Goal: Information Seeking & Learning: Compare options

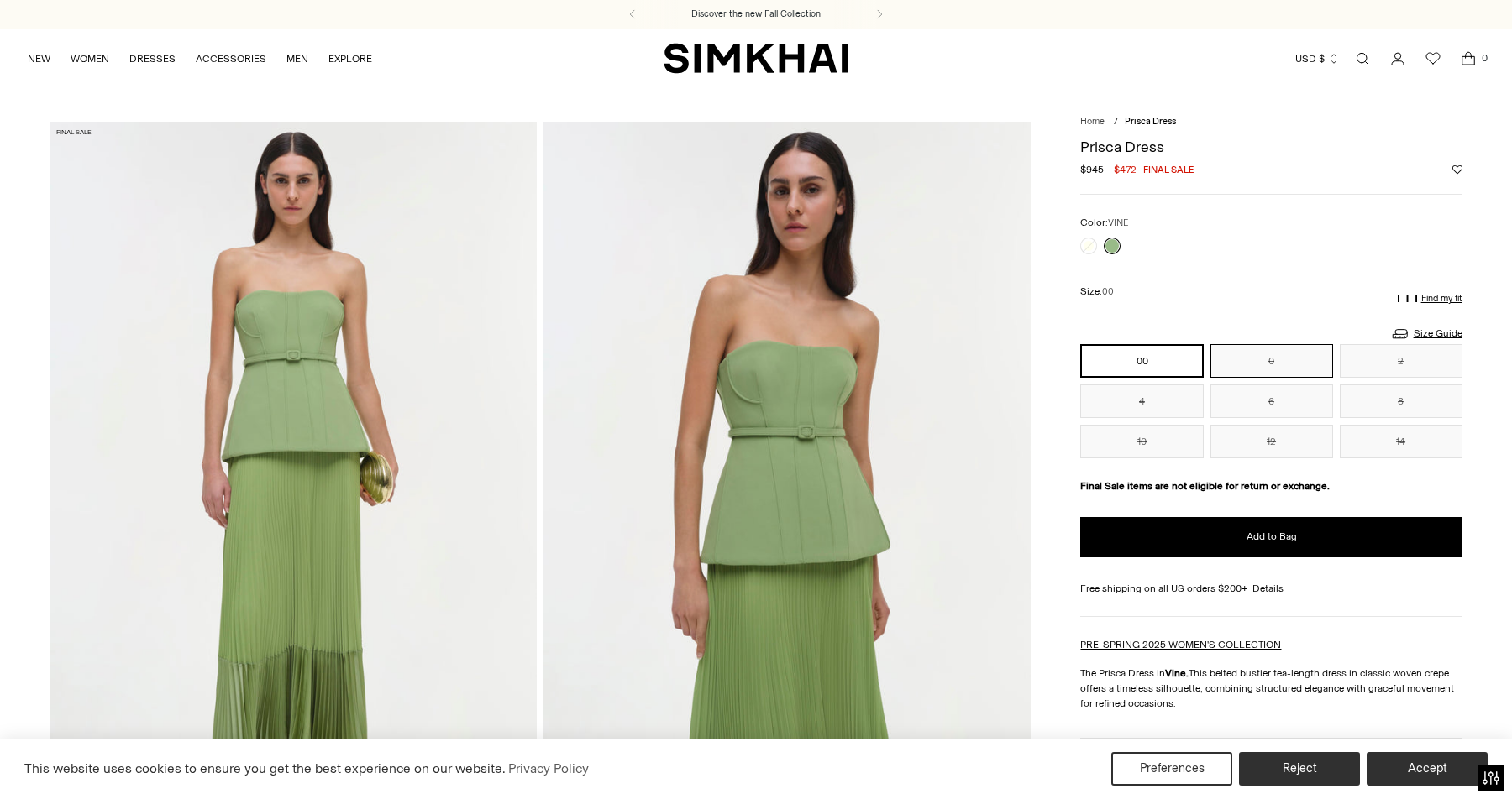
click at [1274, 367] on button "0" at bounding box center [1272, 361] width 123 height 33
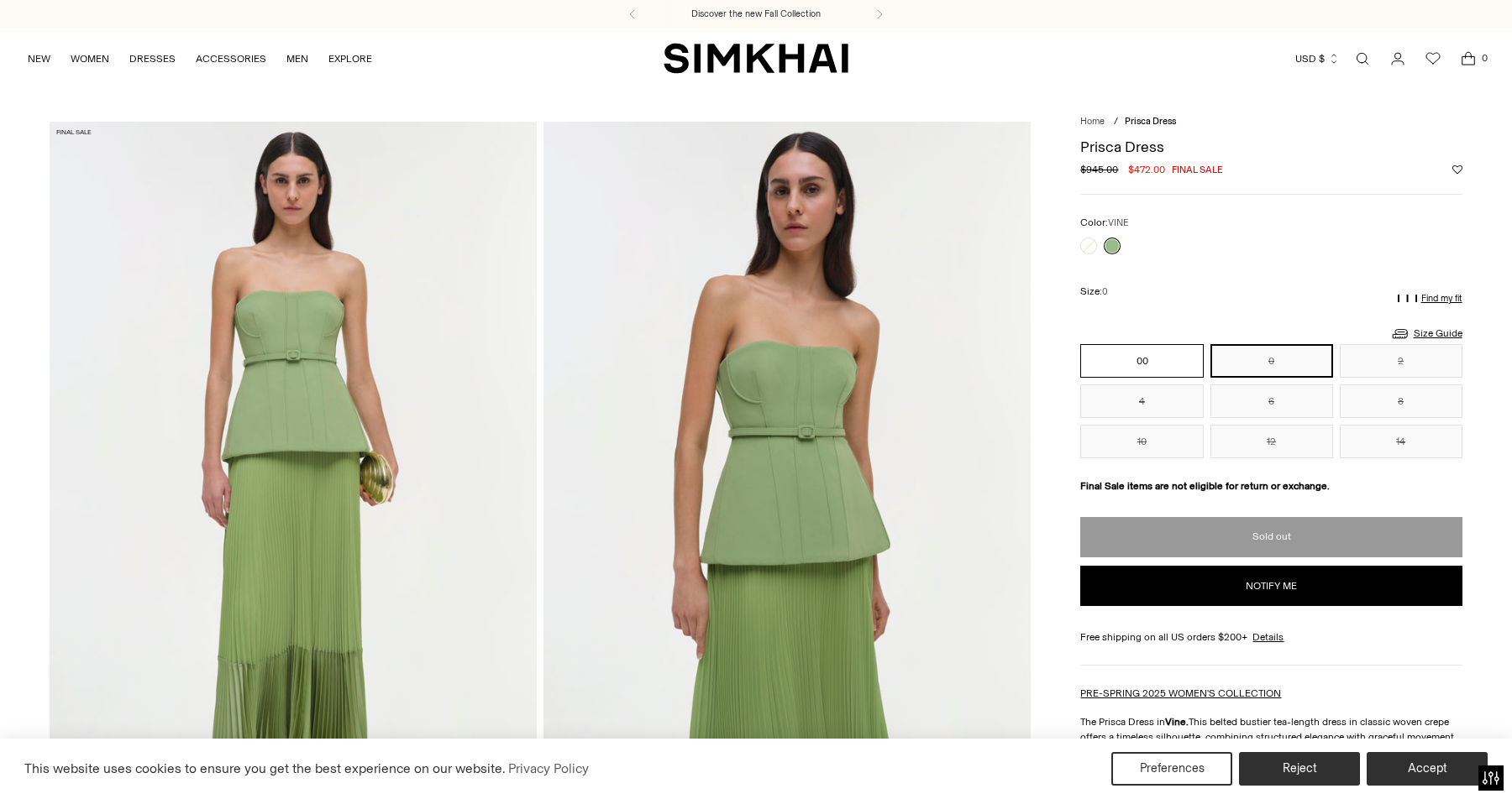
click at [1130, 369] on button "00" at bounding box center [1141, 361] width 123 height 33
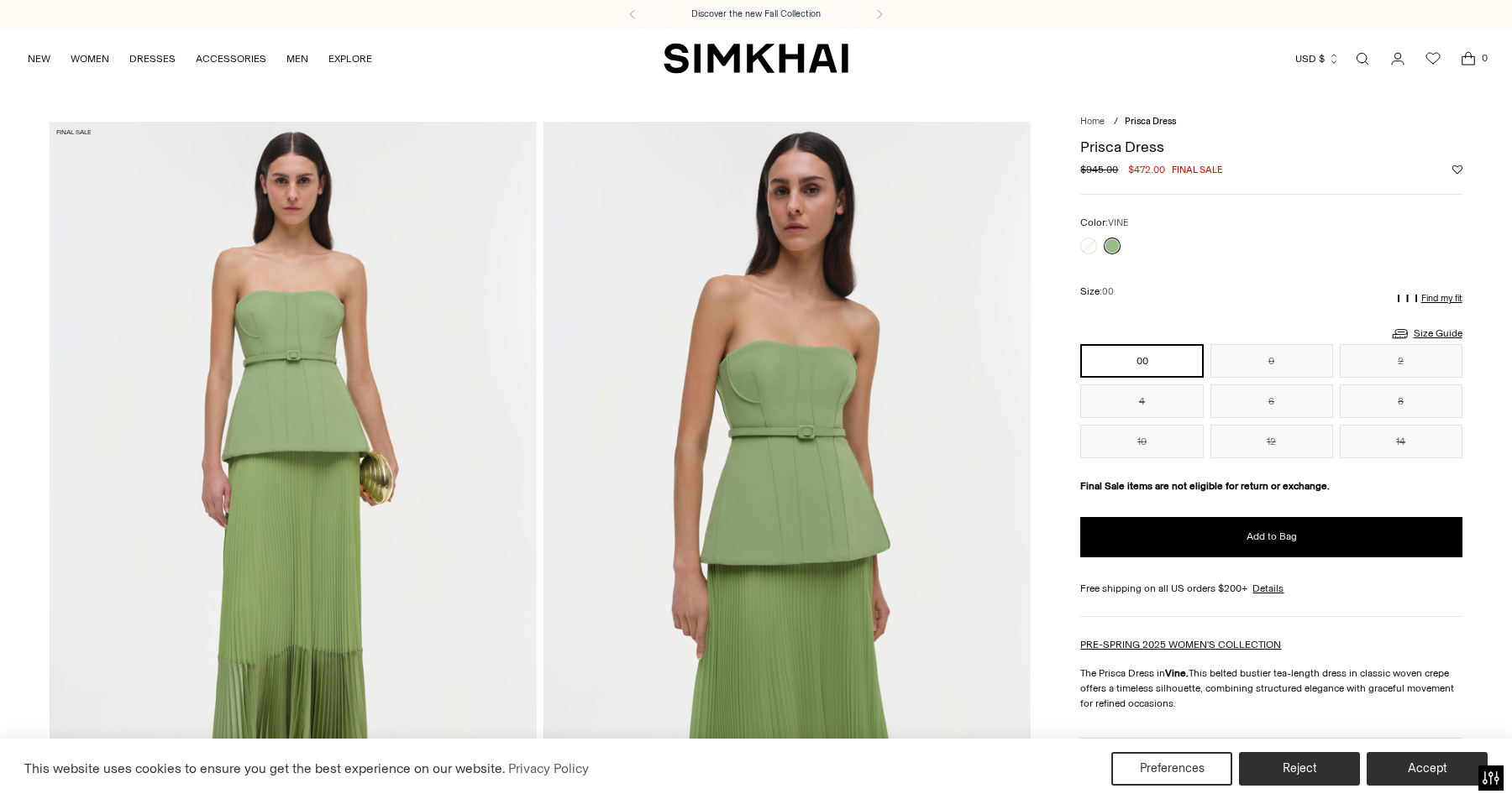
click at [1196, 366] on button "00" at bounding box center [1141, 361] width 123 height 33
click at [1249, 364] on button "0" at bounding box center [1272, 361] width 123 height 33
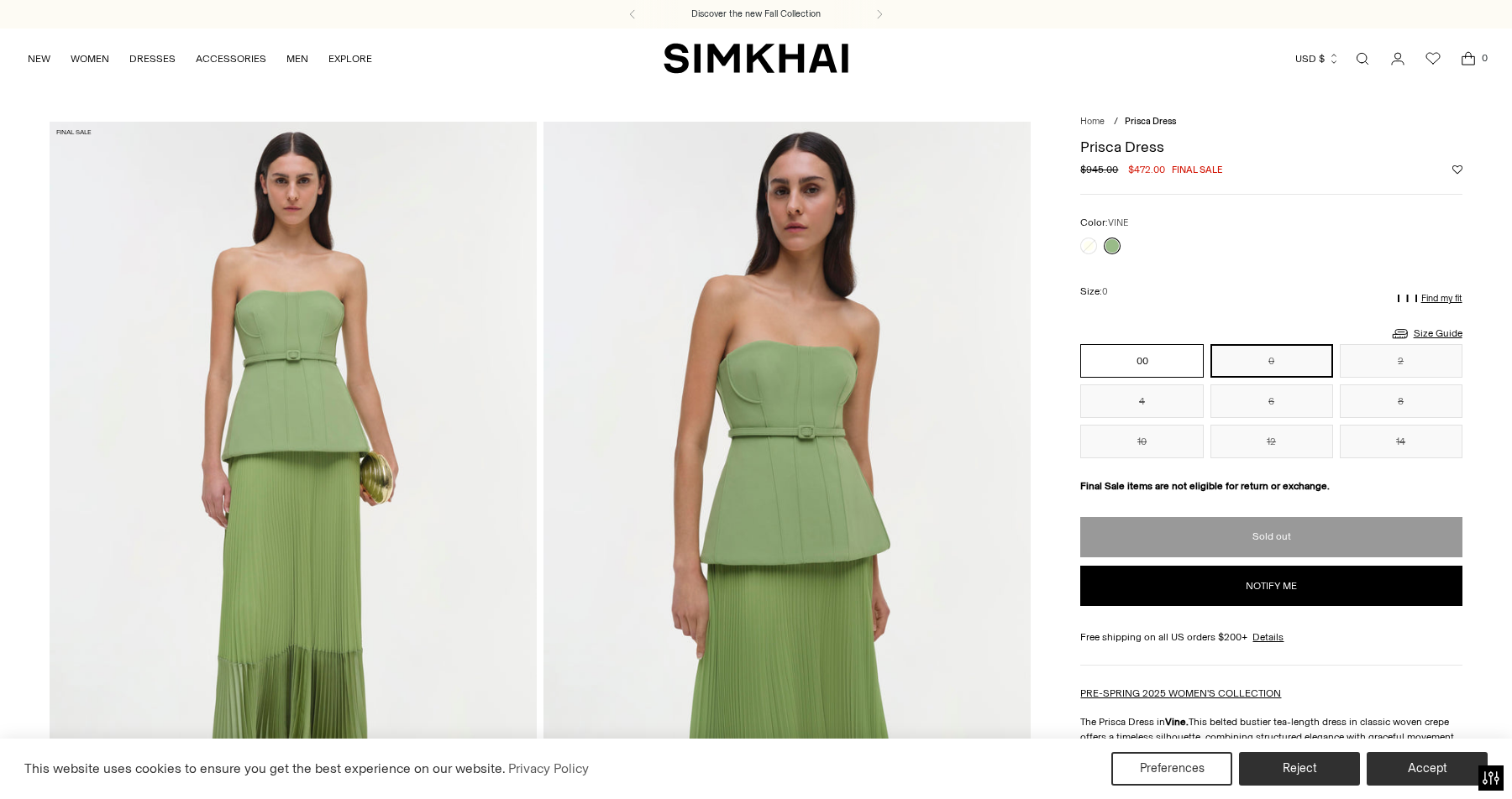
click at [1142, 366] on button "00" at bounding box center [1141, 361] width 123 height 33
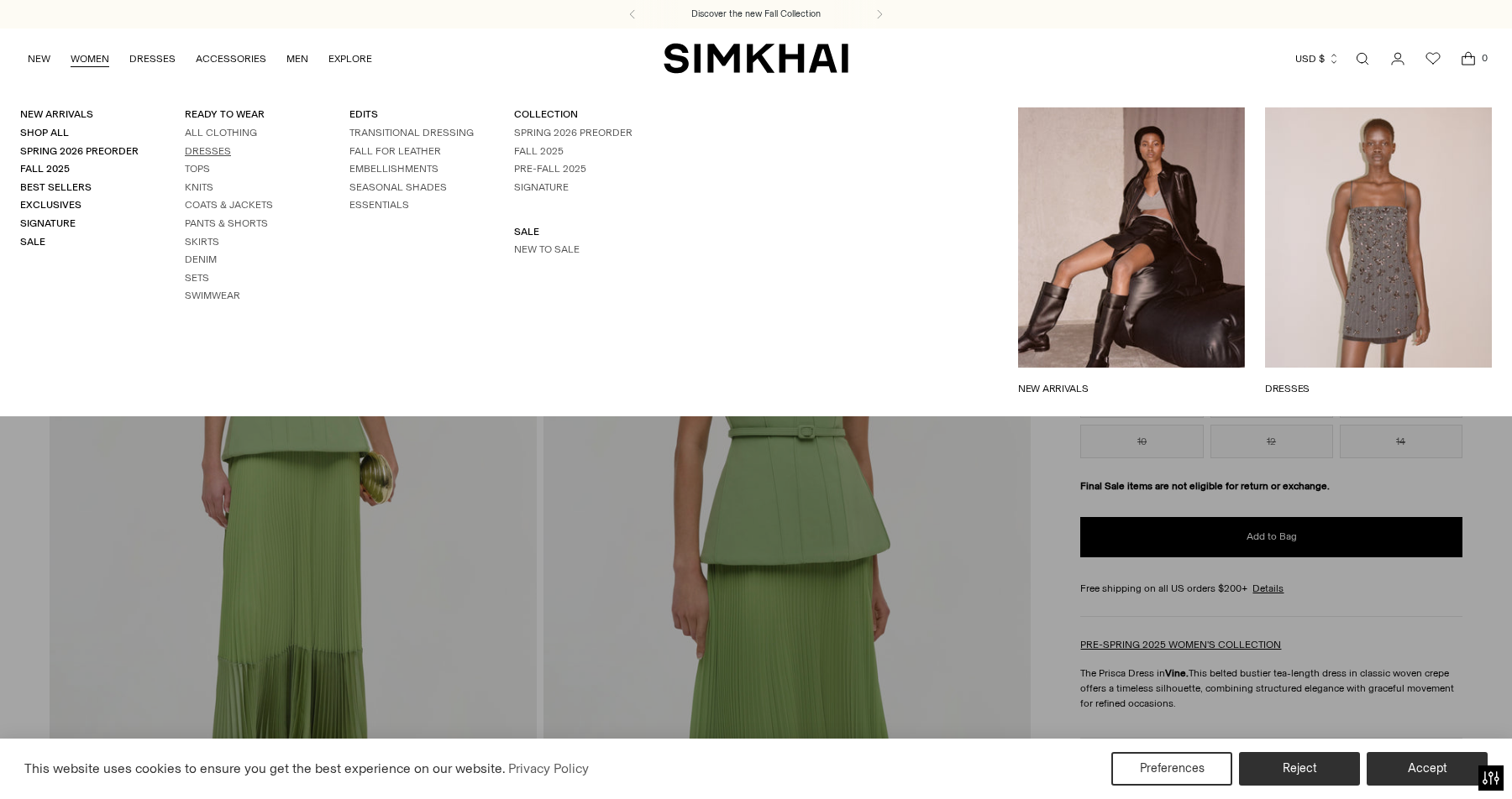
click at [207, 145] on link "Dresses" at bounding box center [208, 151] width 46 height 11
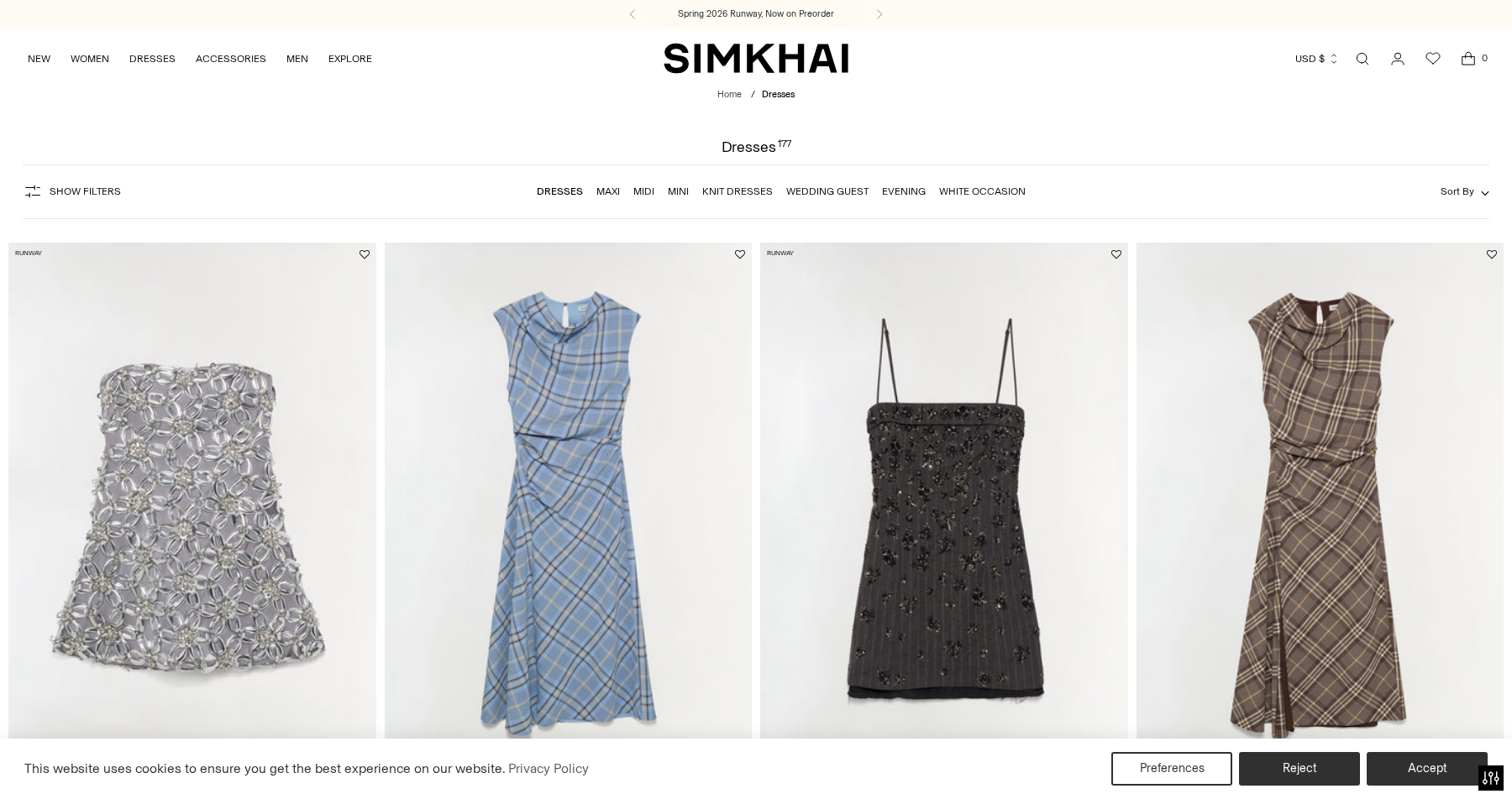
click at [1461, 192] on span "Sort By" at bounding box center [1457, 191] width 33 height 11
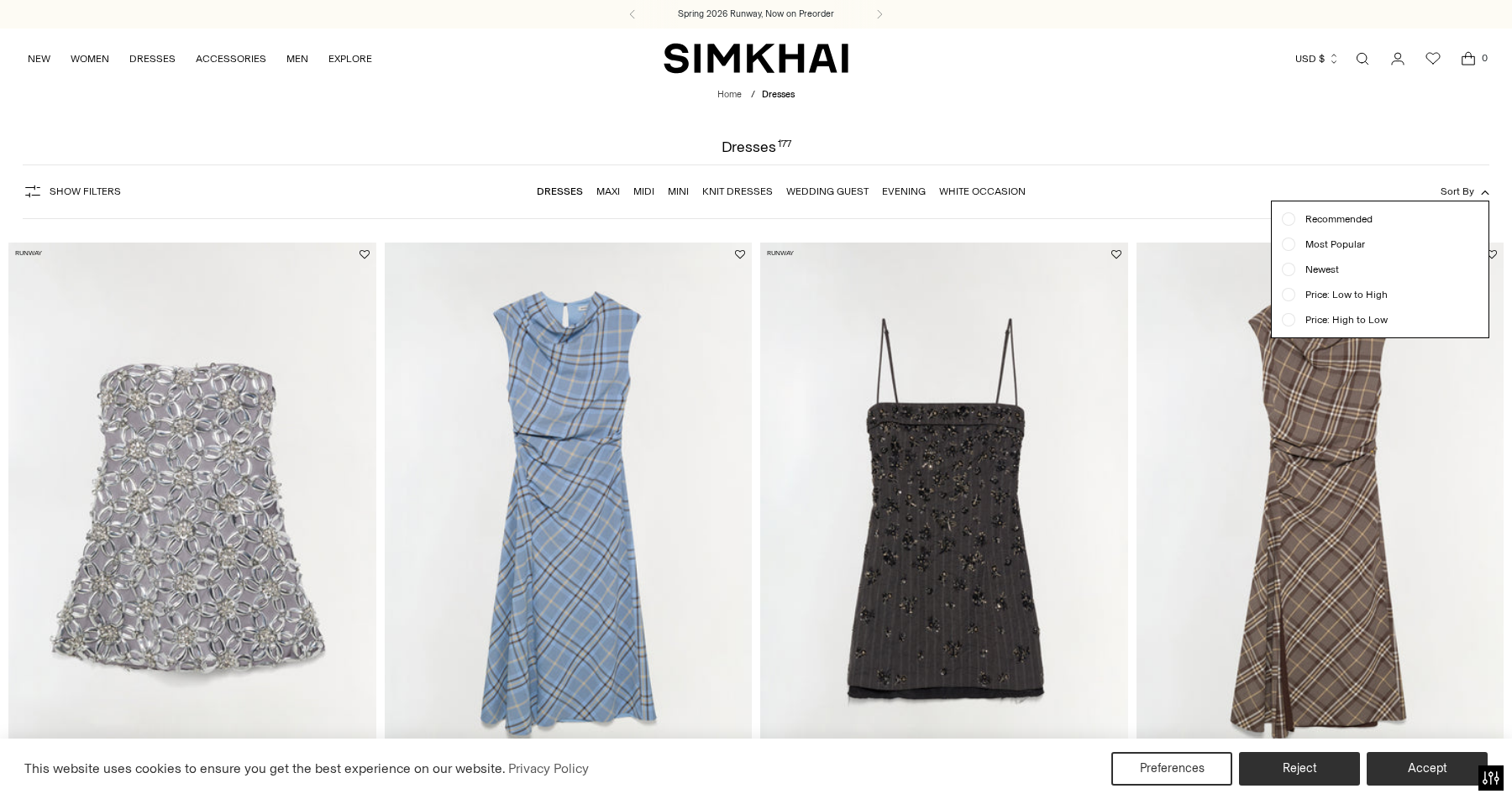
click at [89, 199] on button "Show Filters" at bounding box center [72, 191] width 98 height 27
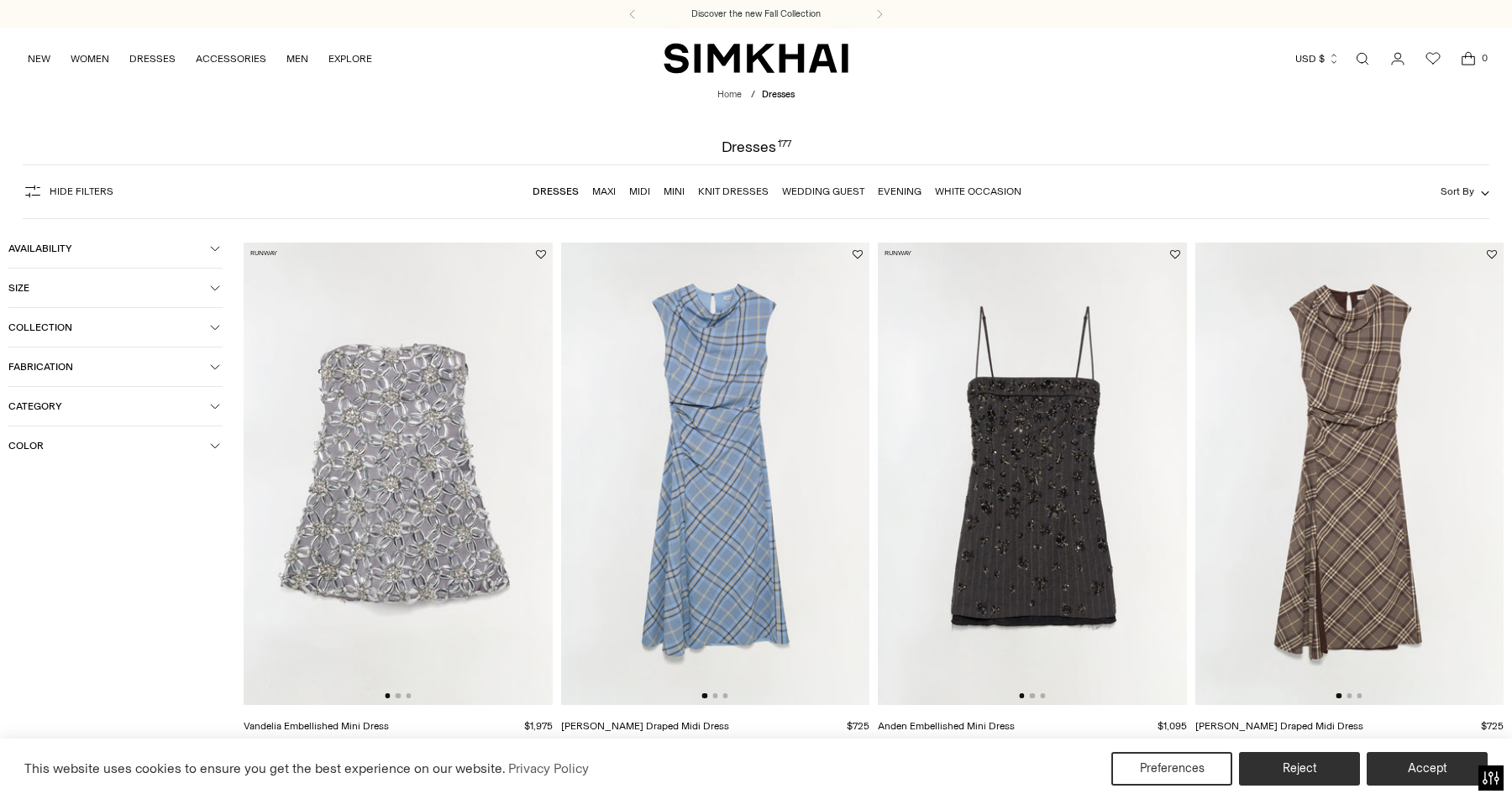
click at [219, 405] on icon "button" at bounding box center [215, 406] width 10 height 10
click at [217, 404] on icon "button" at bounding box center [215, 406] width 10 height 10
click at [146, 193] on div "Hide filters Show Filters Dresses Maxi Midi Mini Knit Dresses Wedding Guest Eve…" at bounding box center [756, 192] width 1466 height 54
click at [109, 192] on span "Hide filters" at bounding box center [82, 191] width 64 height 11
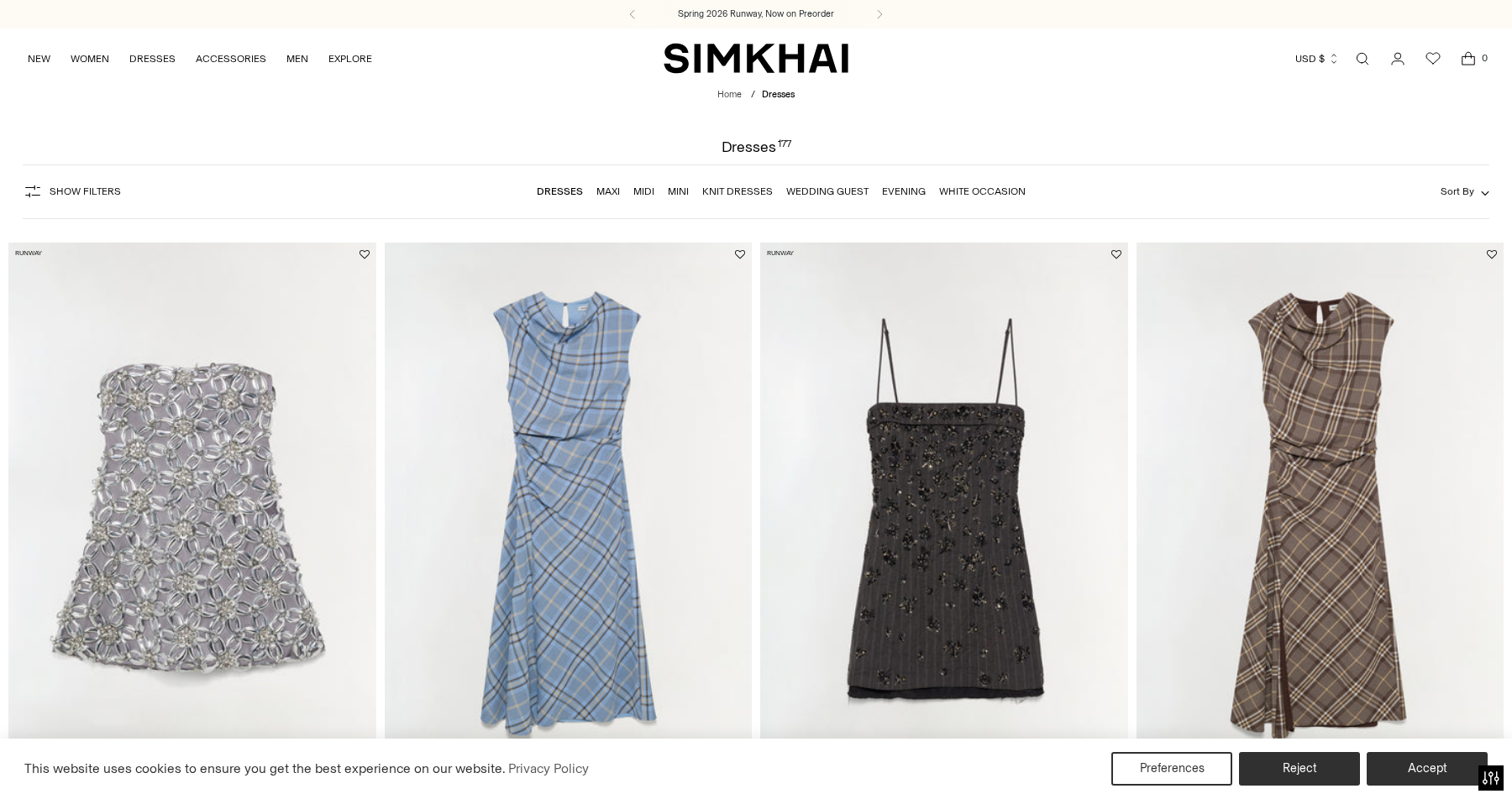
click at [1469, 190] on span "Sort By" at bounding box center [1457, 191] width 33 height 11
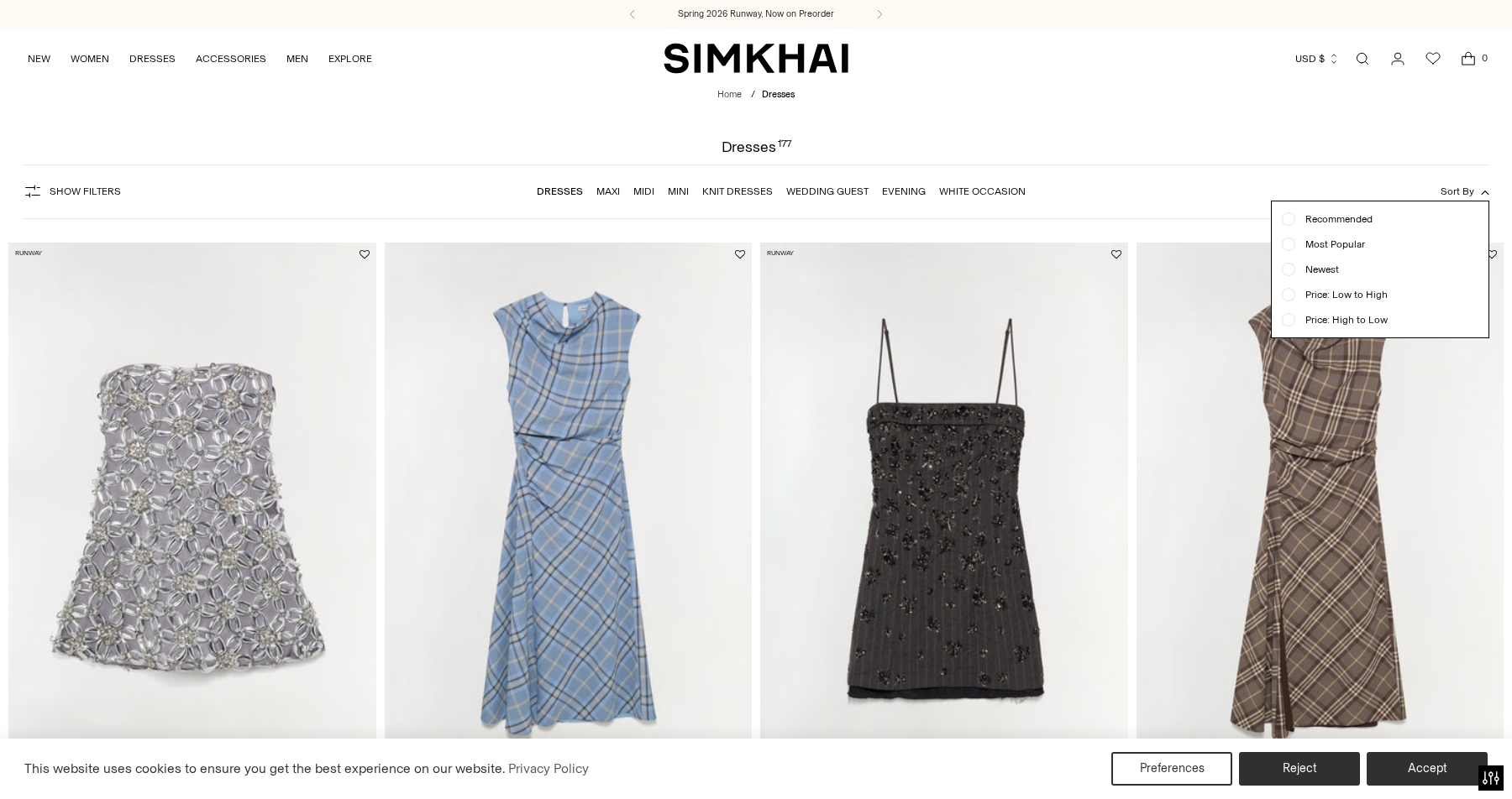
click at [1352, 294] on span "Price: Low to High" at bounding box center [1340, 294] width 92 height 15
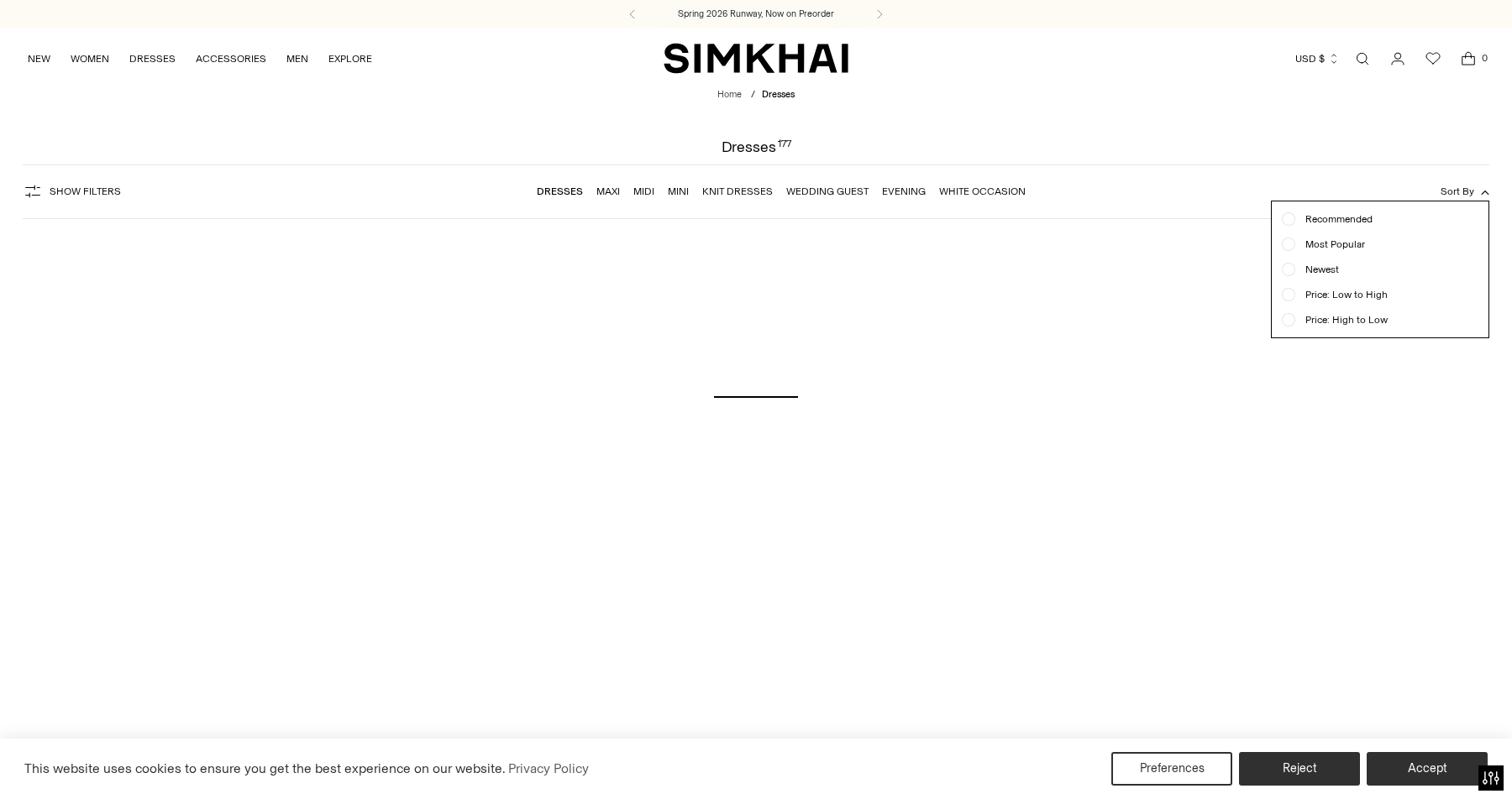
click at [1190, 197] on div "Show Filters Show Filters Dresses Maxi Midi Mini Knit Dresses Wedding Guest Eve…" at bounding box center [756, 192] width 1466 height 54
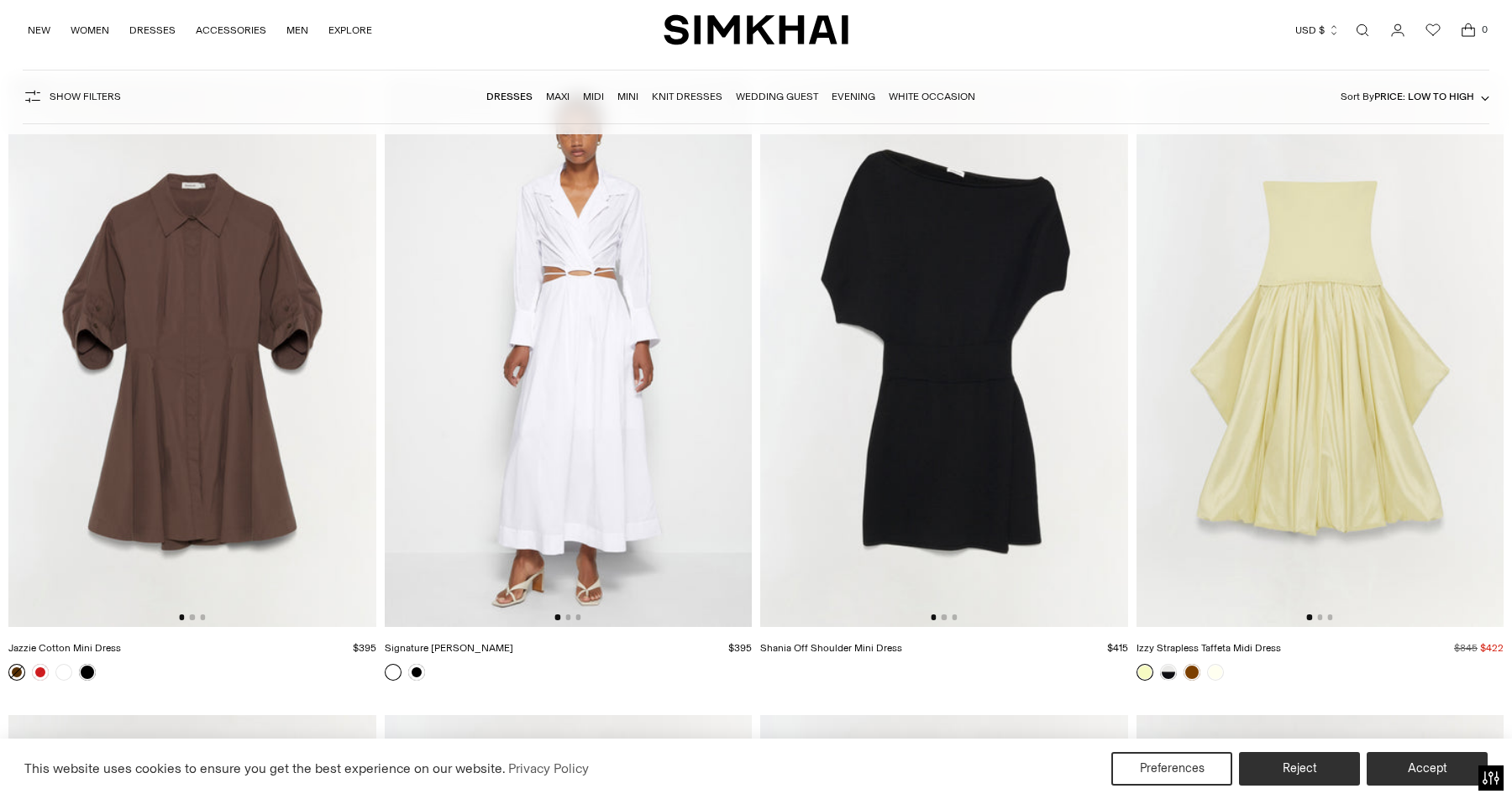
scroll to position [2070, 0]
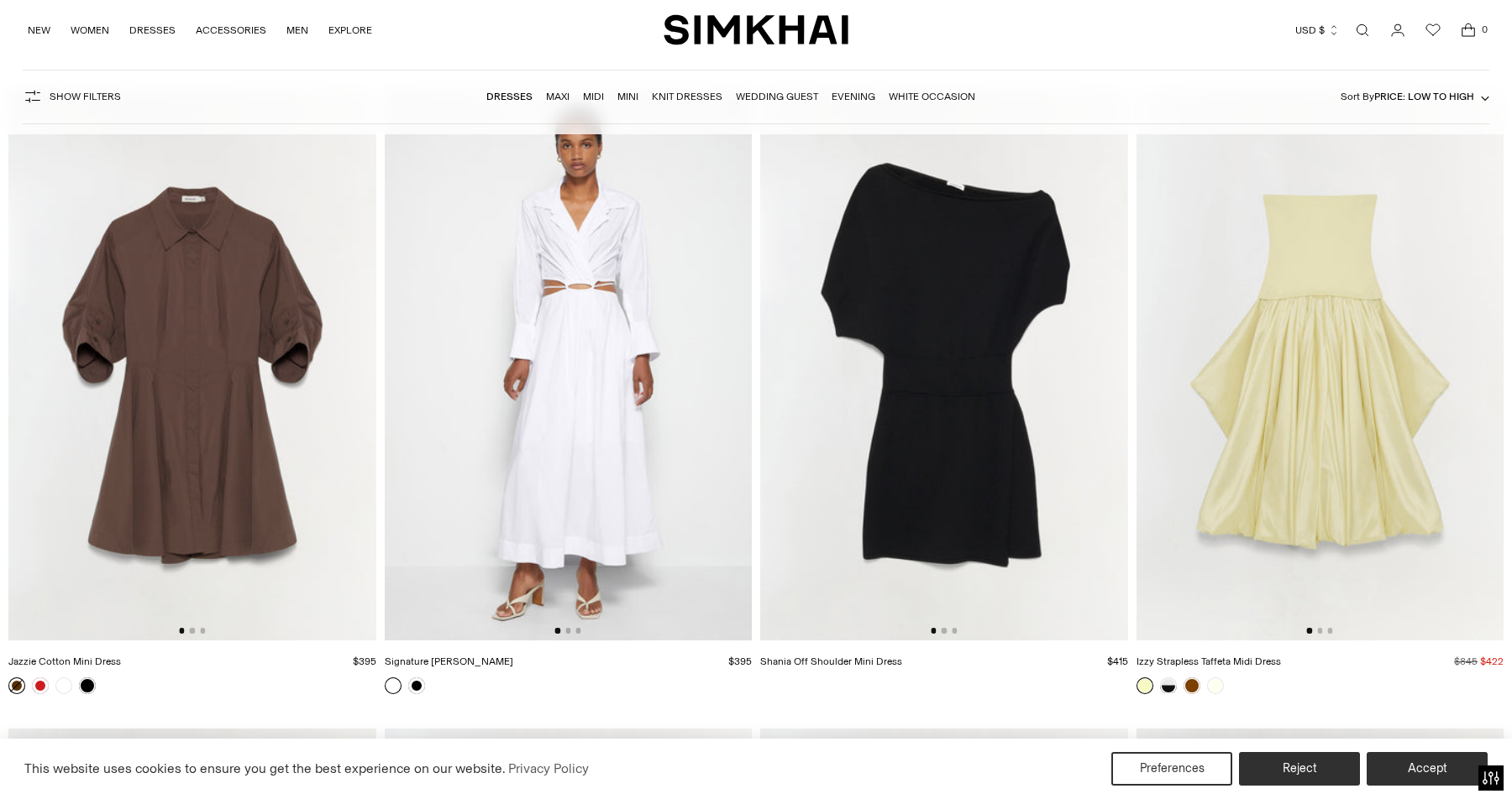
click at [1433, 426] on img at bounding box center [1320, 365] width 368 height 551
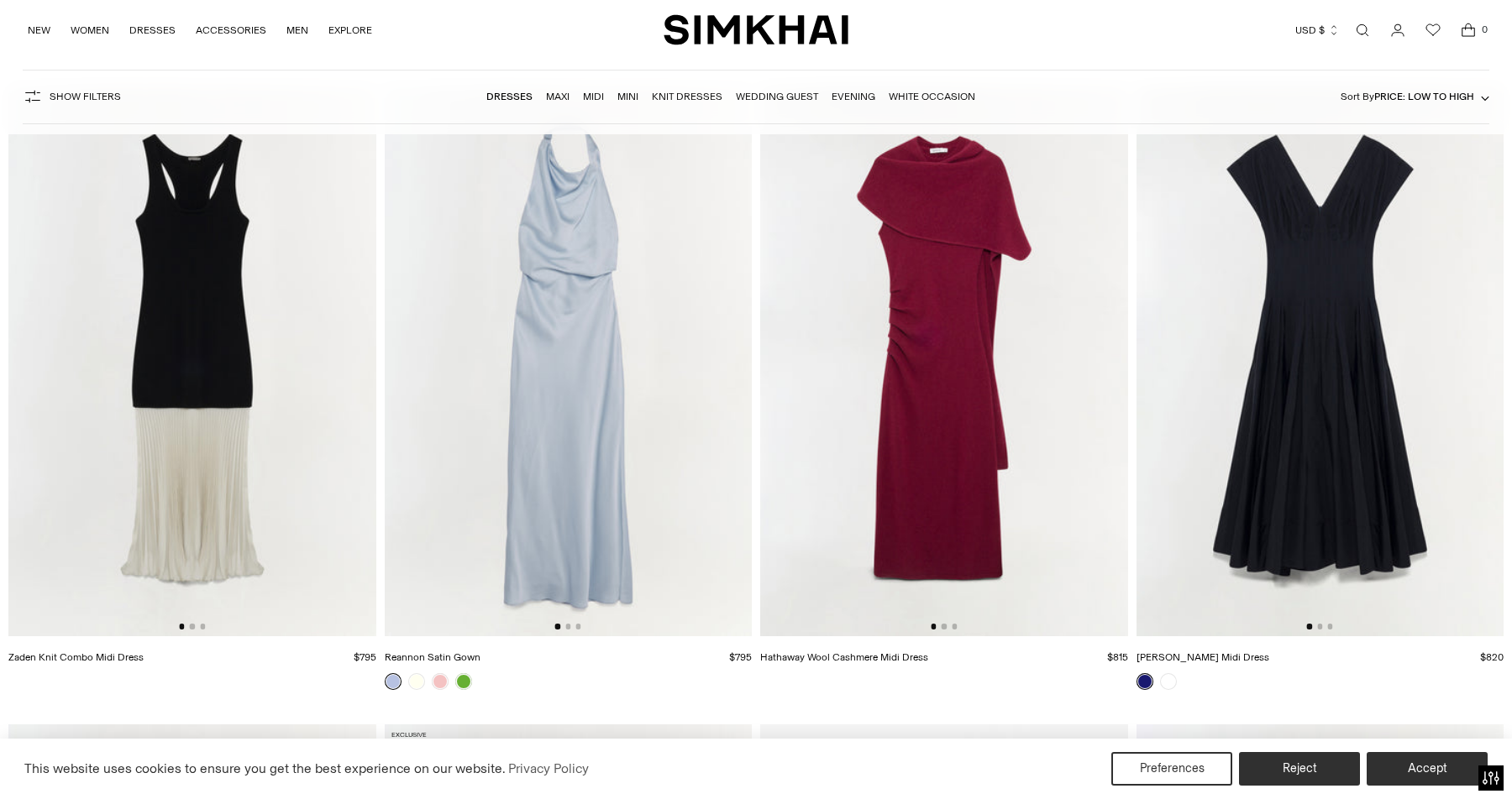
scroll to position [17251, 0]
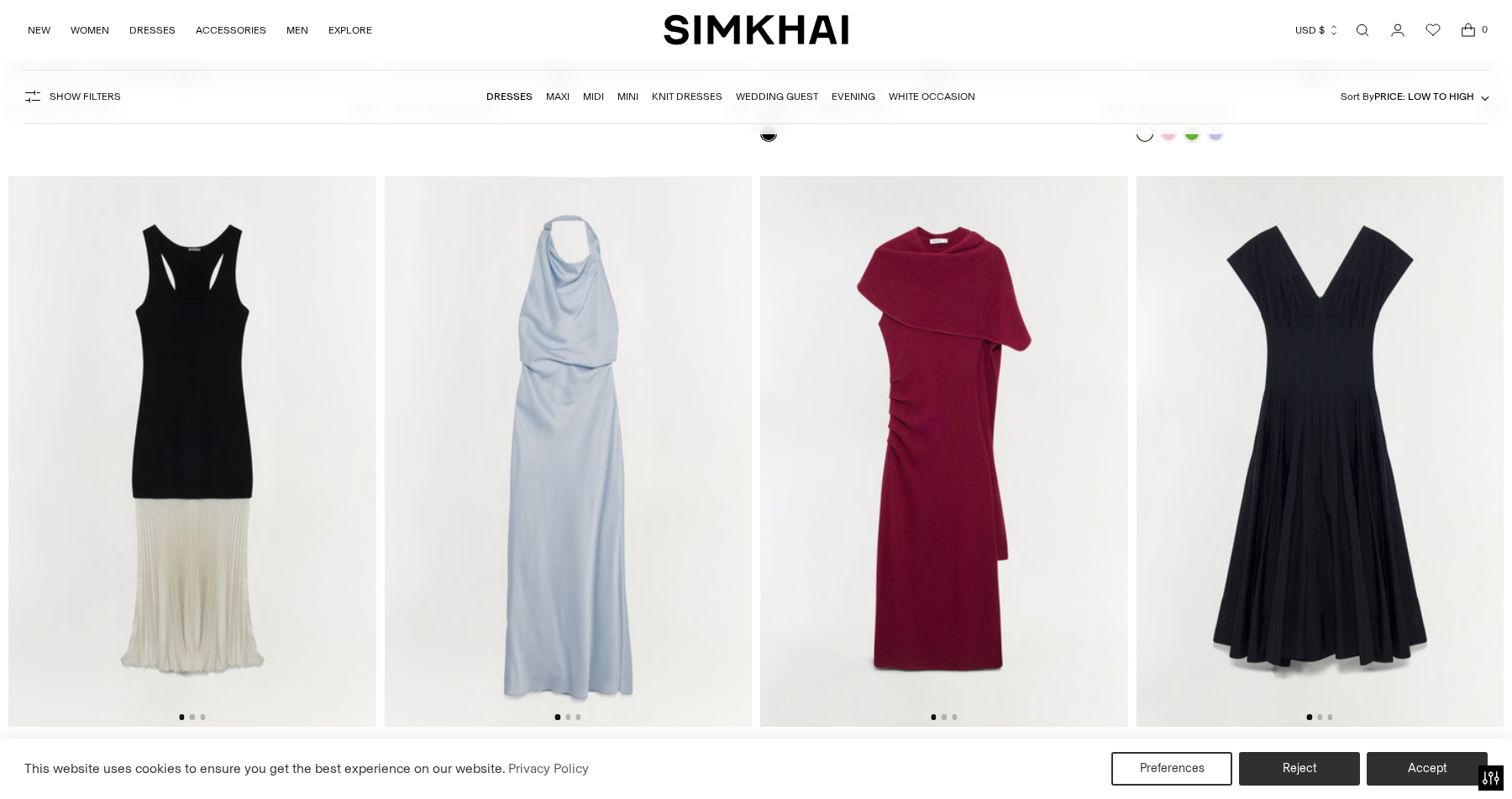
click at [677, 25] on img "SIMKHAI" at bounding box center [756, 29] width 185 height 32
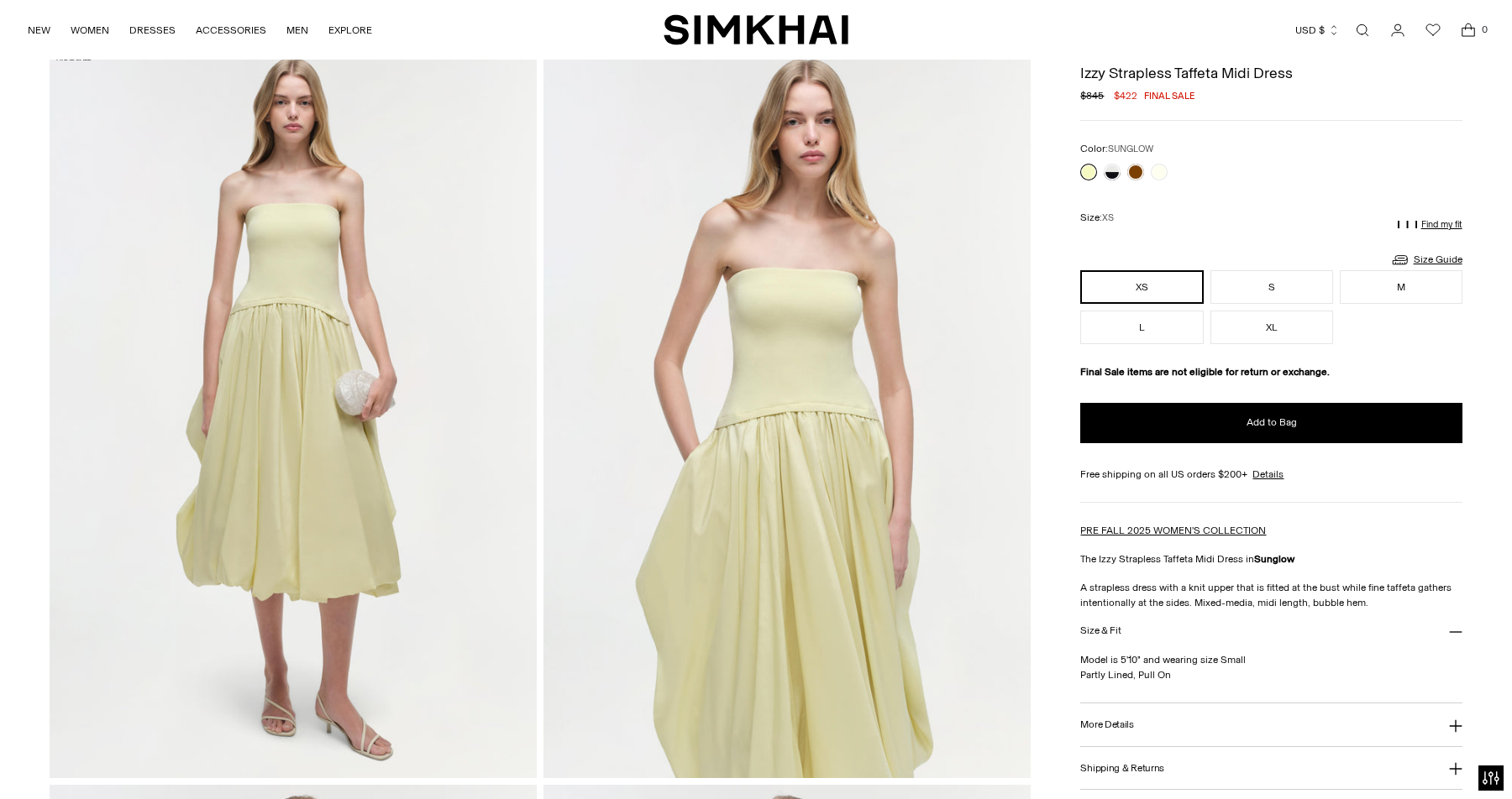
scroll to position [72, 0]
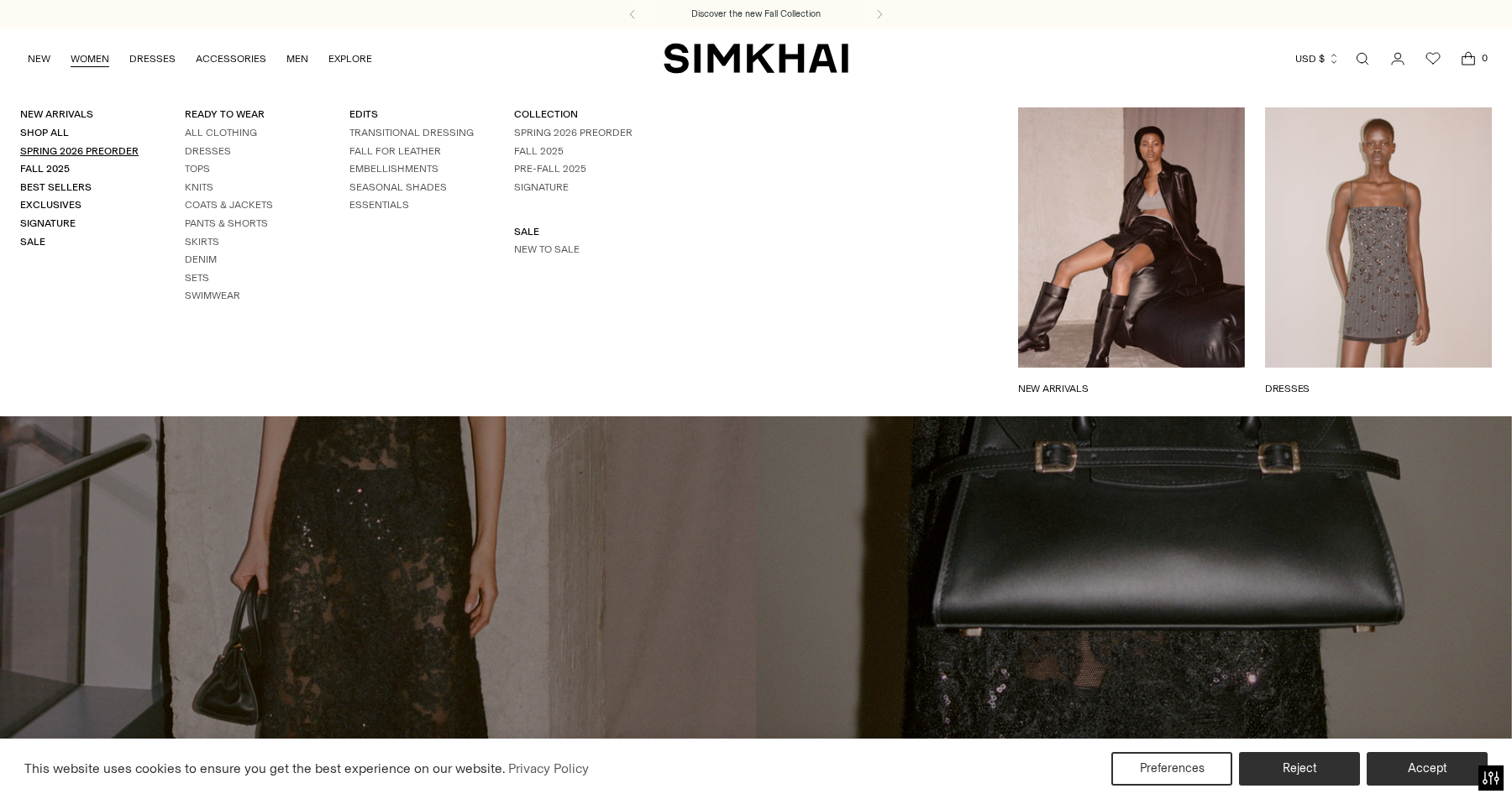
click at [88, 150] on link "Spring 2026 Preorder" at bounding box center [79, 151] width 118 height 11
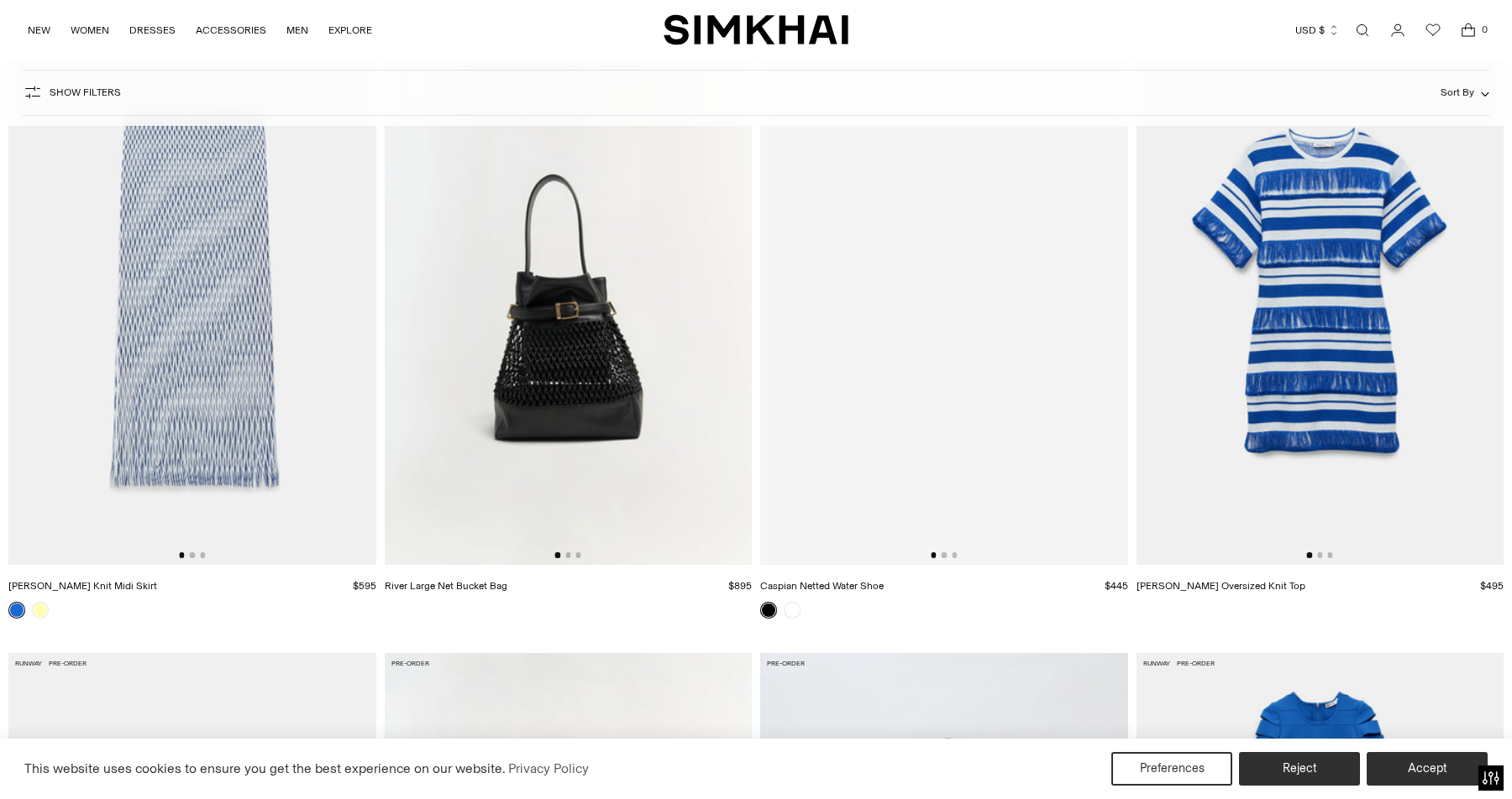
scroll to position [4773, 0]
